Goal: Find specific page/section: Find specific page/section

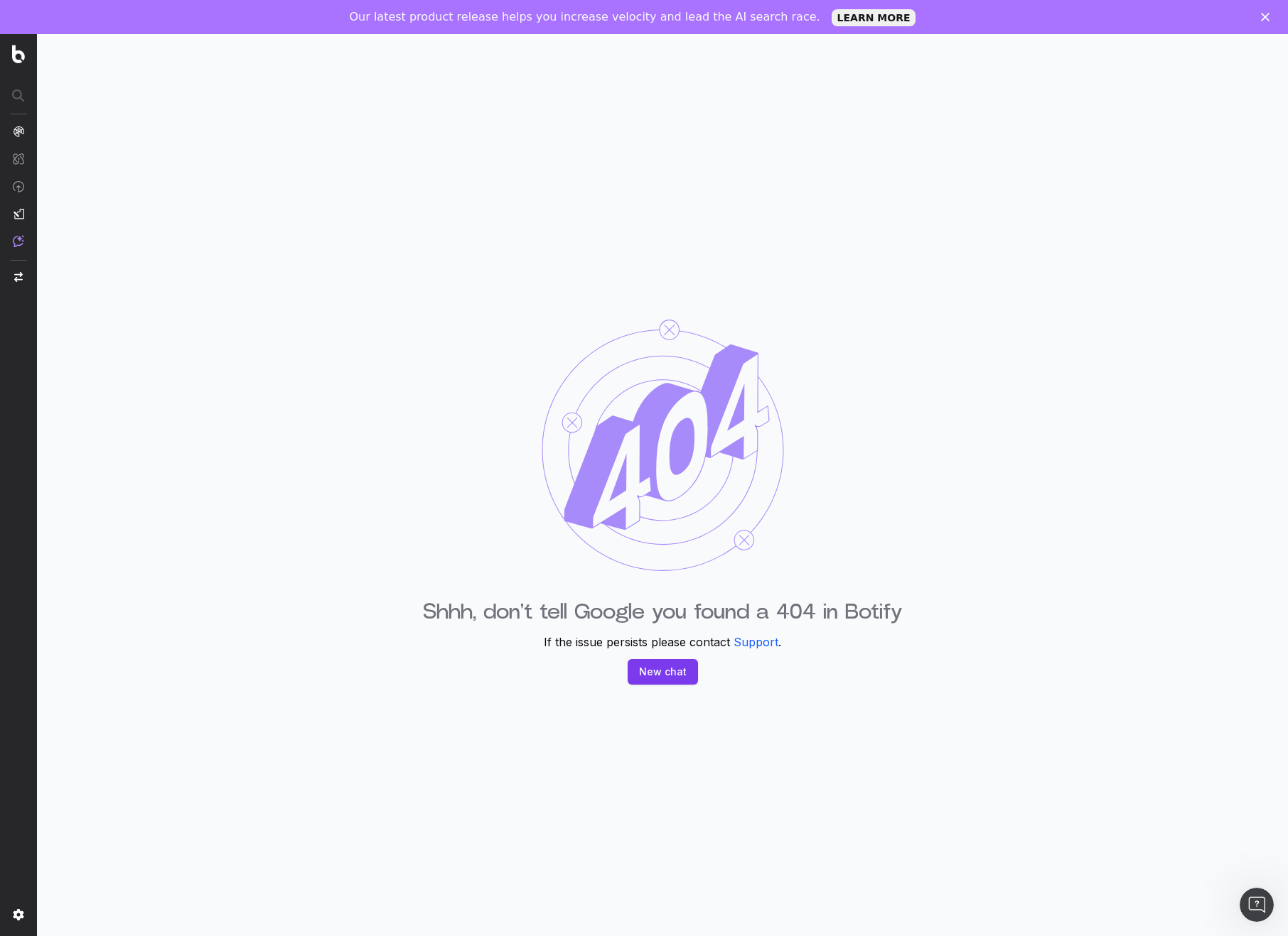
click at [730, 324] on img at bounding box center [662, 445] width 242 height 252
click at [704, 251] on div "Shhh, don't tell Google you found a 404 in Botify If the issue persists please …" at bounding box center [662, 502] width 1251 height 936
